Goal: Task Accomplishment & Management: Manage account settings

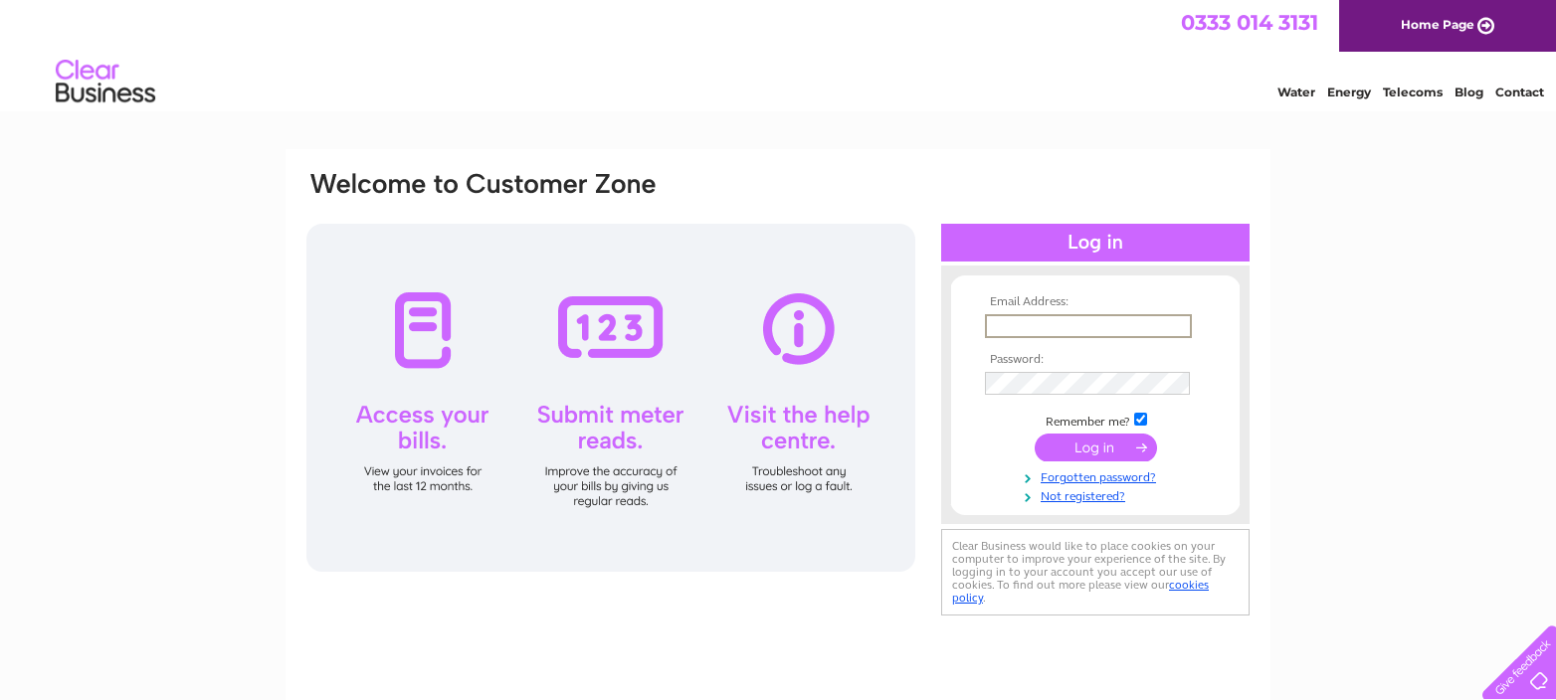
type input "[EMAIL_ADDRESS][DOMAIN_NAME]"
click at [1106, 444] on input "submit" at bounding box center [1096, 446] width 122 height 28
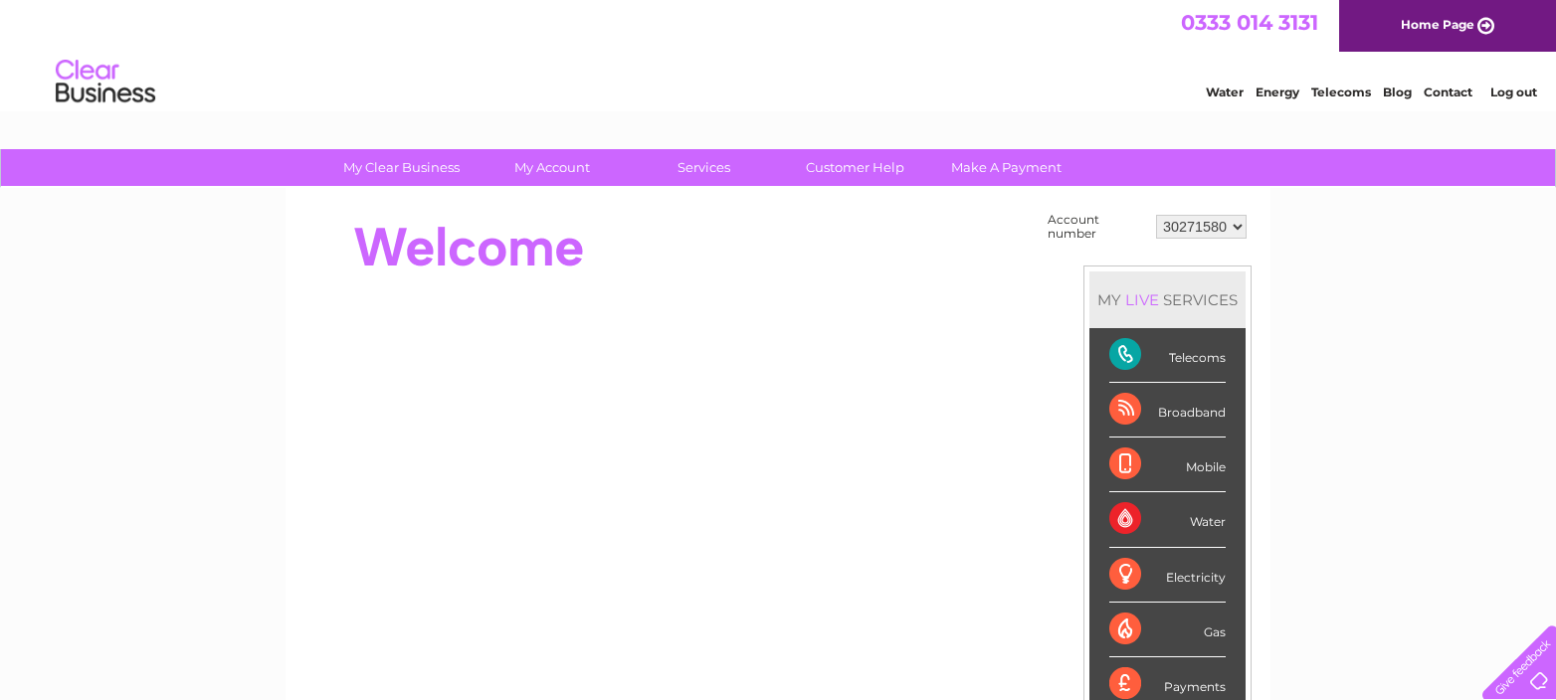
click at [1163, 409] on div "Broadband" at bounding box center [1167, 410] width 116 height 55
click at [1163, 411] on div "Broadband" at bounding box center [1167, 410] width 116 height 55
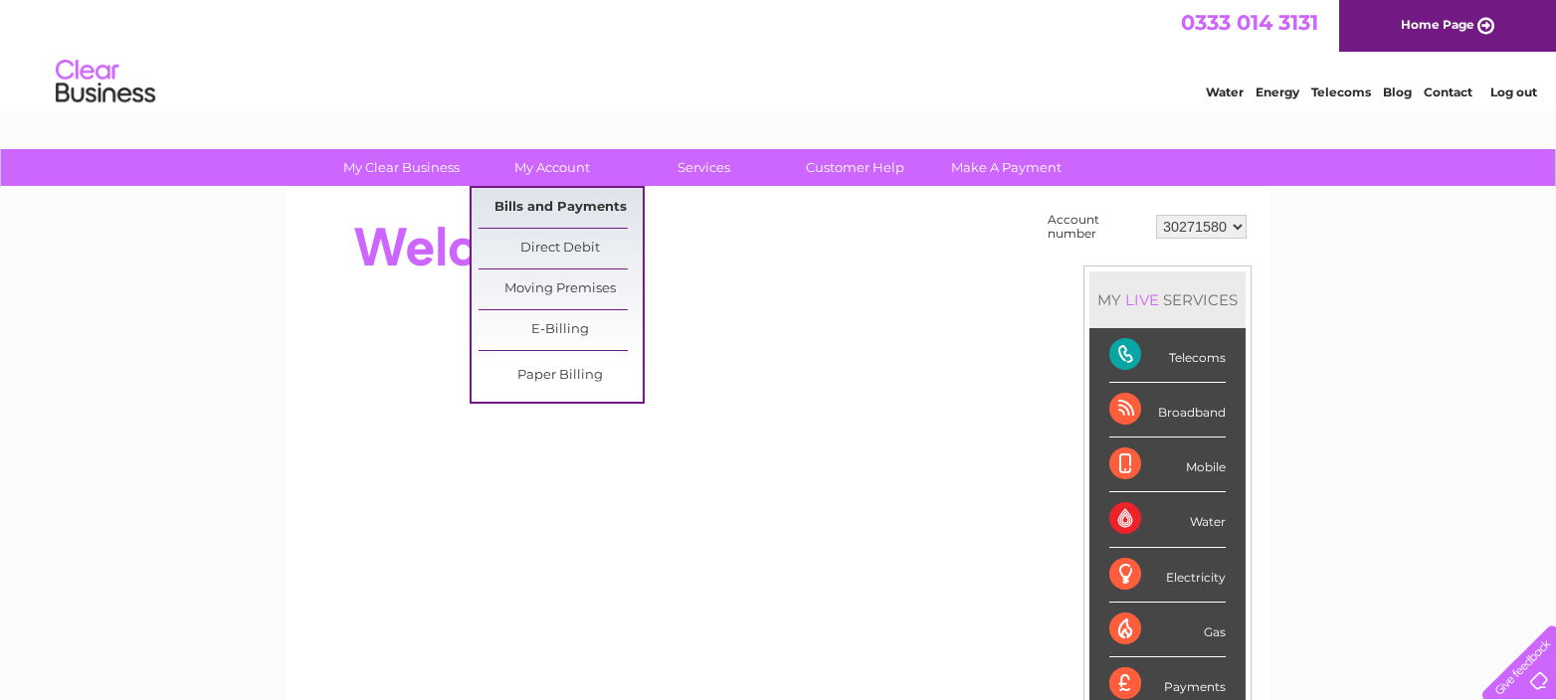
drag, startPoint x: 542, startPoint y: 202, endPoint x: 528, endPoint y: 200, distance: 14.1
click at [542, 202] on link "Bills and Payments" at bounding box center [561, 208] width 164 height 40
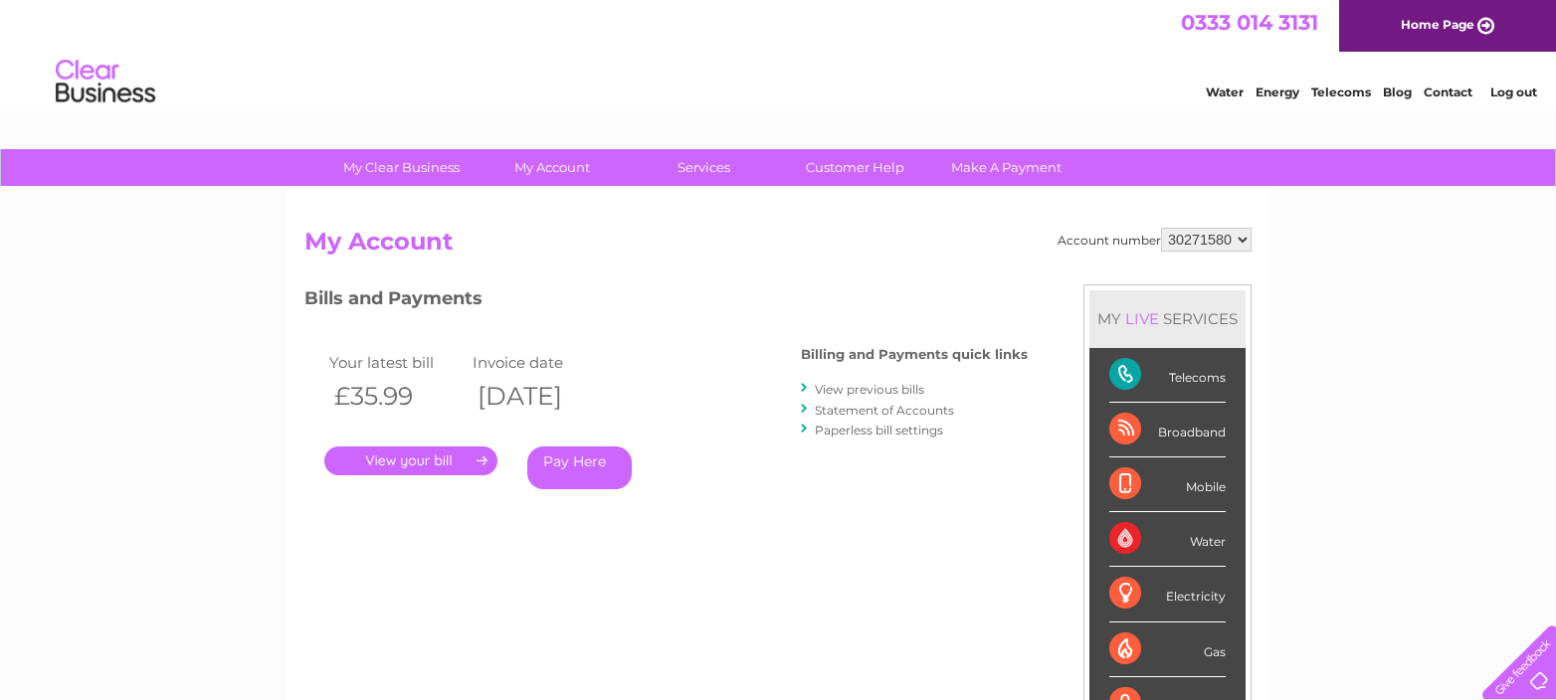
click at [410, 458] on link "." at bounding box center [410, 461] width 173 height 29
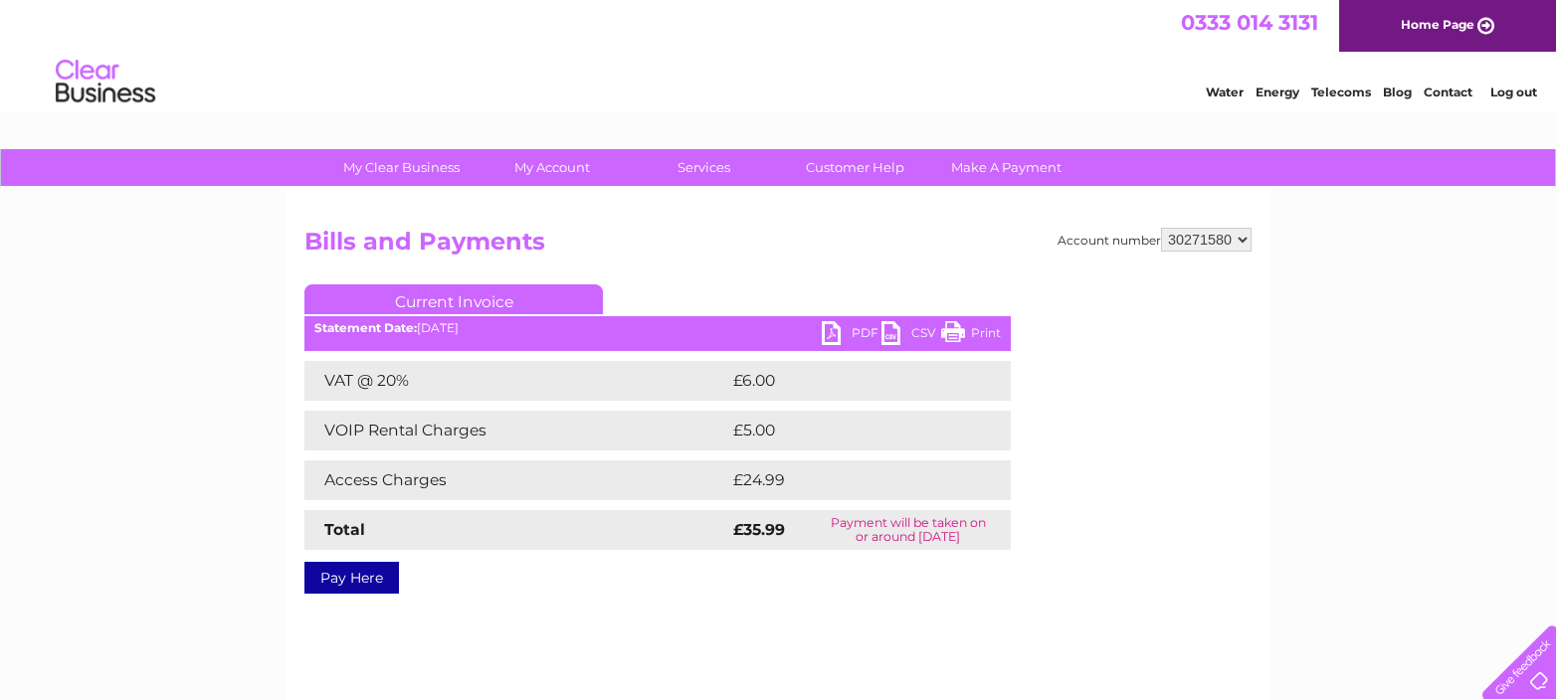
click at [833, 329] on link "PDF" at bounding box center [852, 335] width 60 height 29
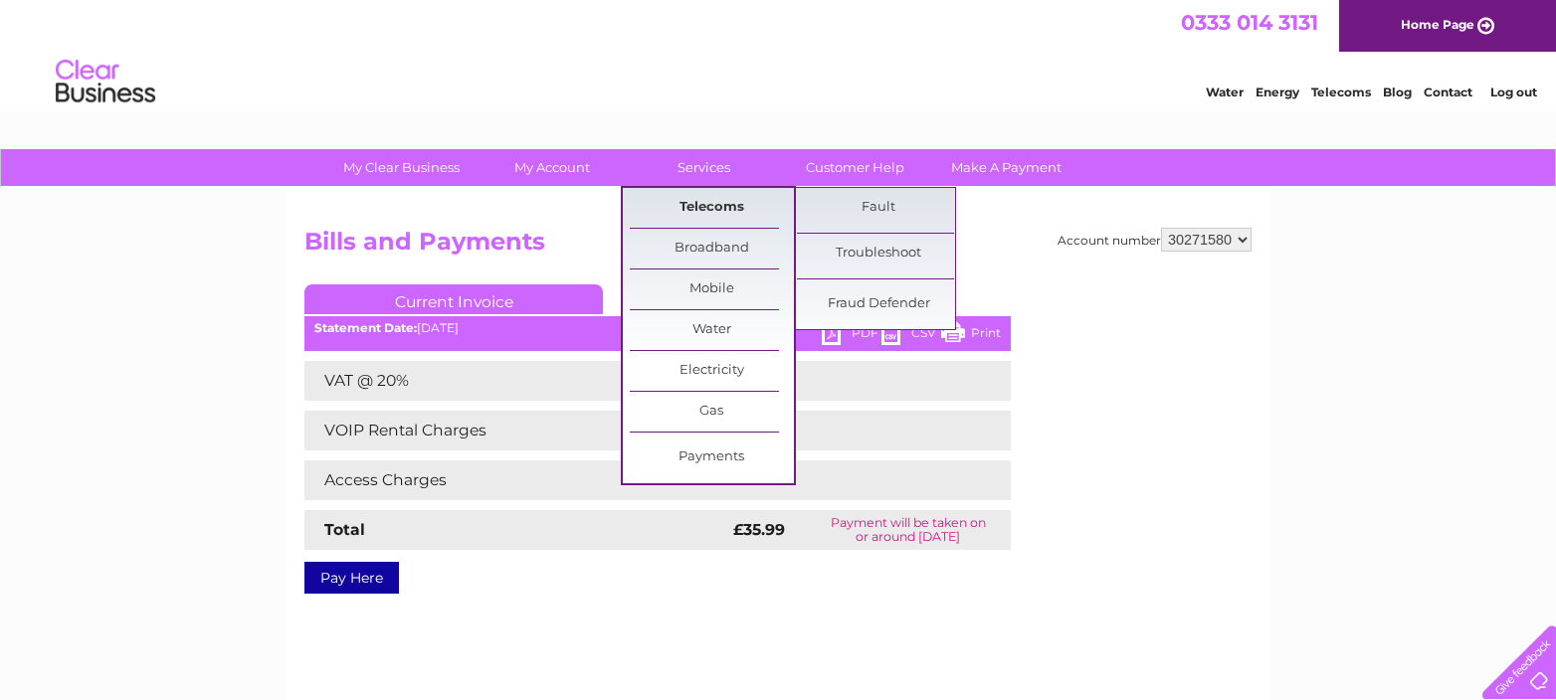
click at [1351, 359] on div "My Clear Business Login Details My Details My Preferences Link Account My Accou…" at bounding box center [778, 617] width 1556 height 936
